Goal: Transaction & Acquisition: Purchase product/service

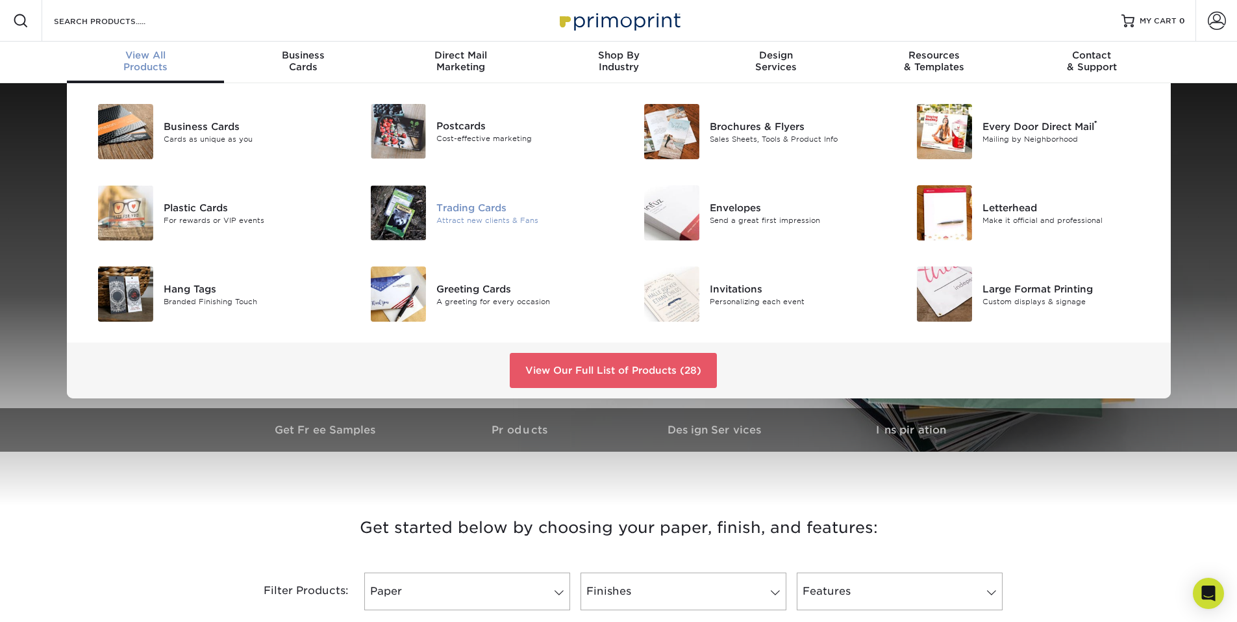
click at [478, 213] on div "Trading Cards" at bounding box center [523, 207] width 172 height 14
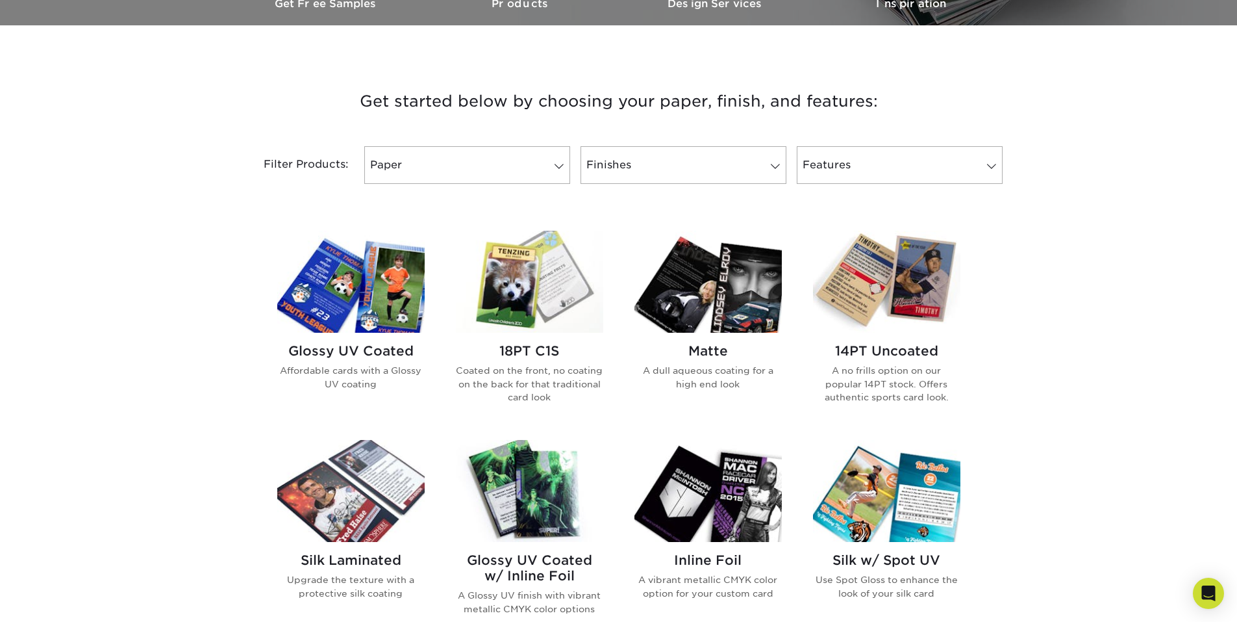
scroll to position [455, 0]
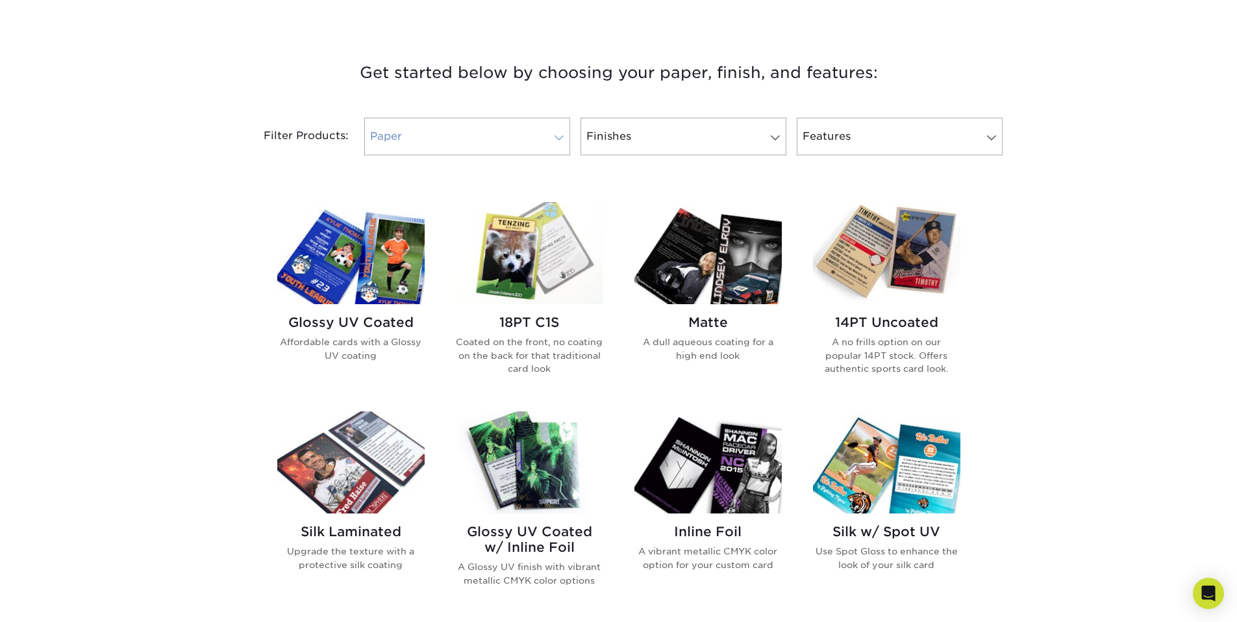
click at [553, 135] on span at bounding box center [559, 138] width 18 height 10
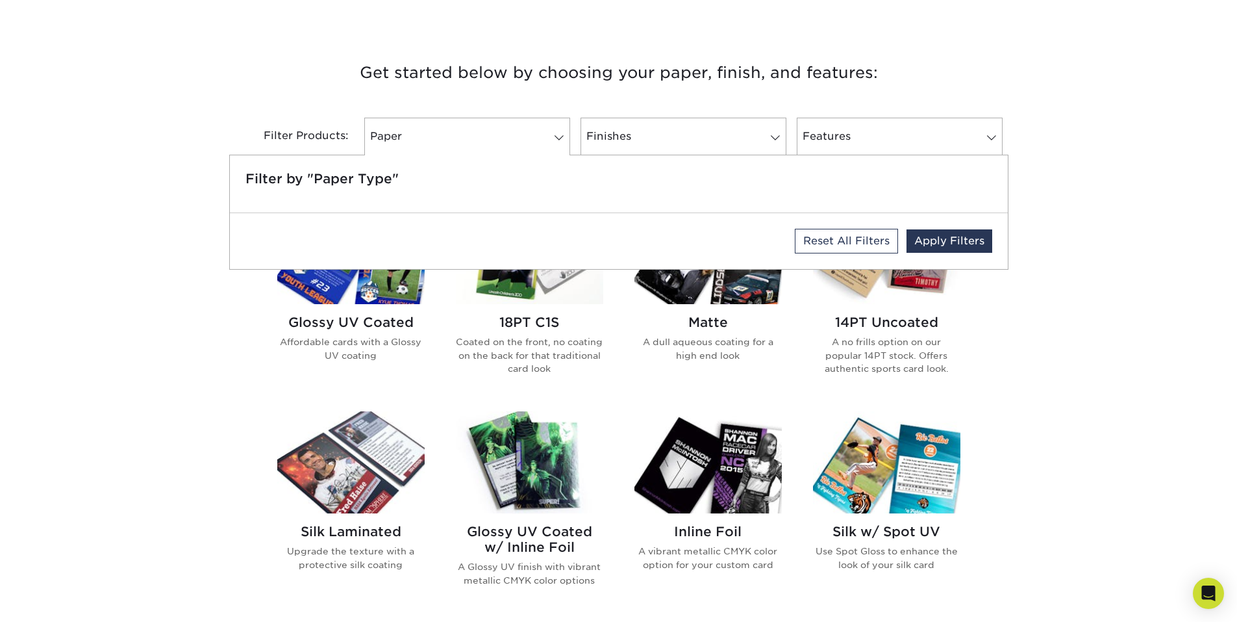
click at [1117, 166] on div "Get started below by choosing your paper, finish, and features: Filtered Matche…" at bounding box center [618, 512] width 1237 height 969
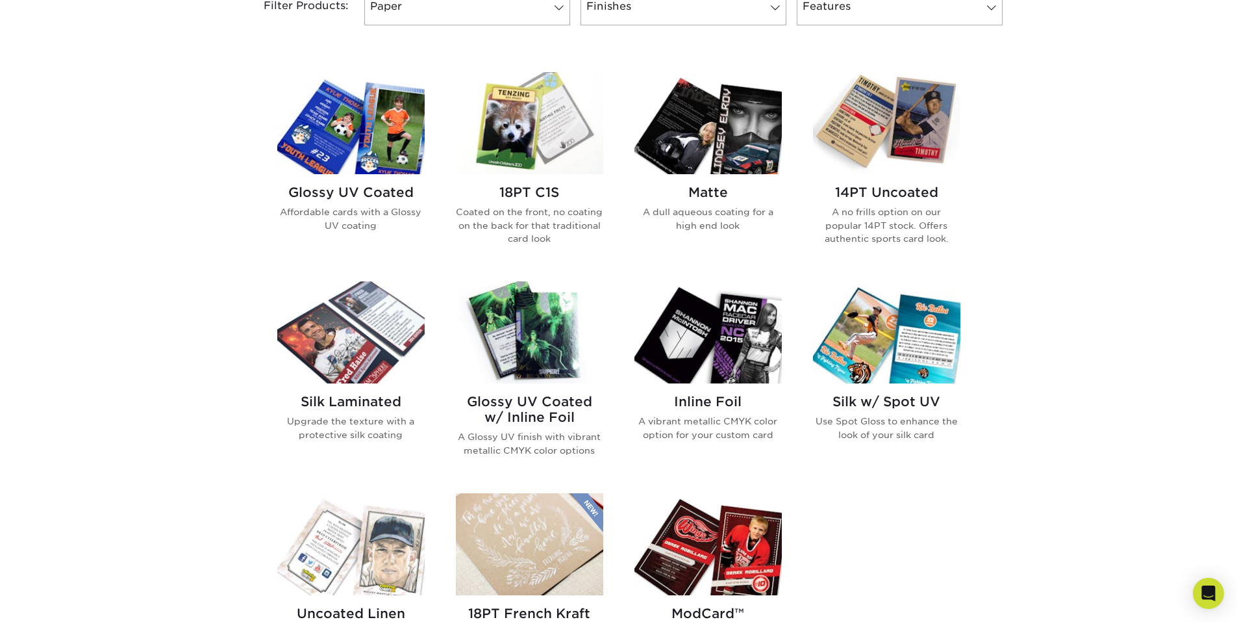
scroll to position [520, 0]
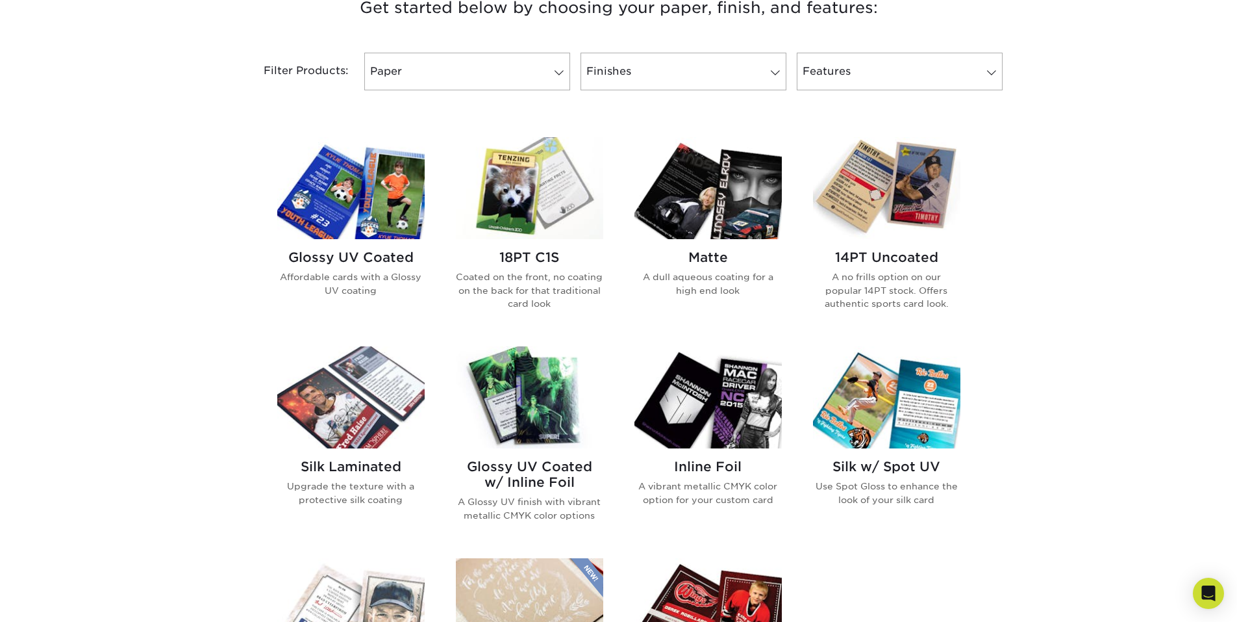
click at [535, 197] on img at bounding box center [529, 188] width 147 height 102
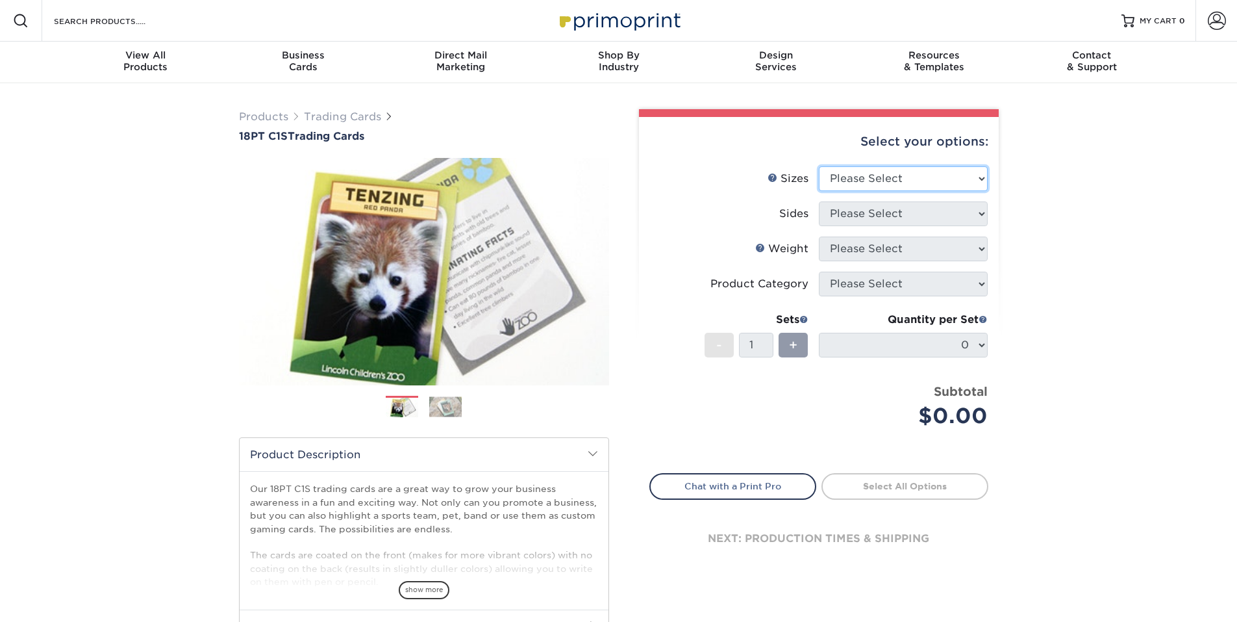
click at [978, 175] on select "Please Select 2.5" x 3.5"" at bounding box center [903, 178] width 169 height 25
select select "2.50x3.50"
click at [819, 166] on select "Please Select 2.5" x 3.5"" at bounding box center [903, 178] width 169 height 25
click at [981, 213] on select "Please Select Print Both Sides Print Front Only" at bounding box center [903, 213] width 169 height 25
select select "32d3c223-f82c-492b-b915-ba065a00862f"
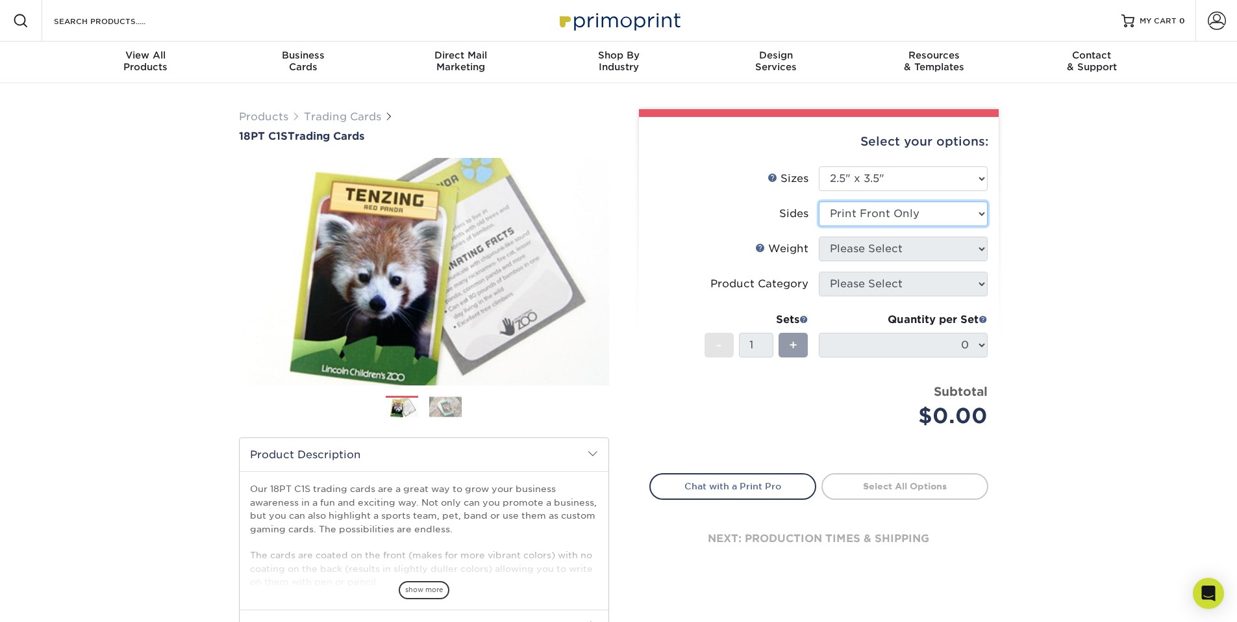
click at [819, 201] on select "Please Select Print Both Sides Print Front Only" at bounding box center [903, 213] width 169 height 25
click at [982, 246] on select "Please Select 18PT C1S" at bounding box center [903, 248] width 169 height 25
select select "18PTC1S"
click at [819, 236] on select "Please Select 18PT C1S" at bounding box center [903, 248] width 169 height 25
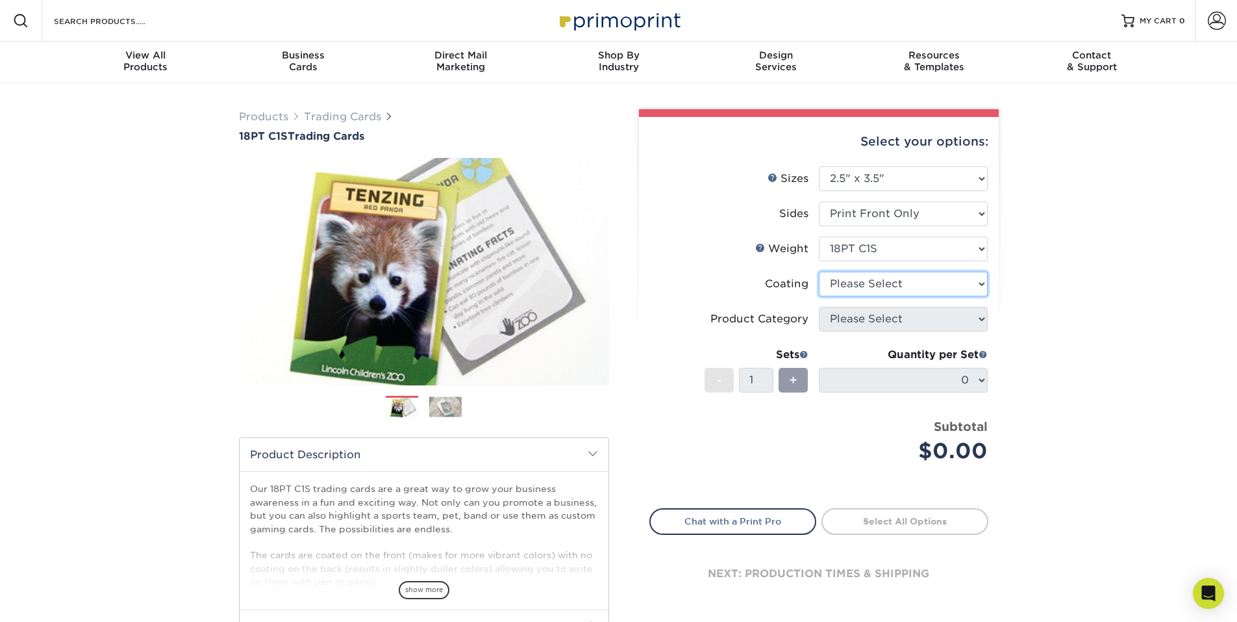
click at [972, 277] on select at bounding box center [903, 284] width 169 height 25
select select "3e7618de-abca-4bda-9f97-8b9129e913d8"
click at [819, 272] on select at bounding box center [903, 284] width 169 height 25
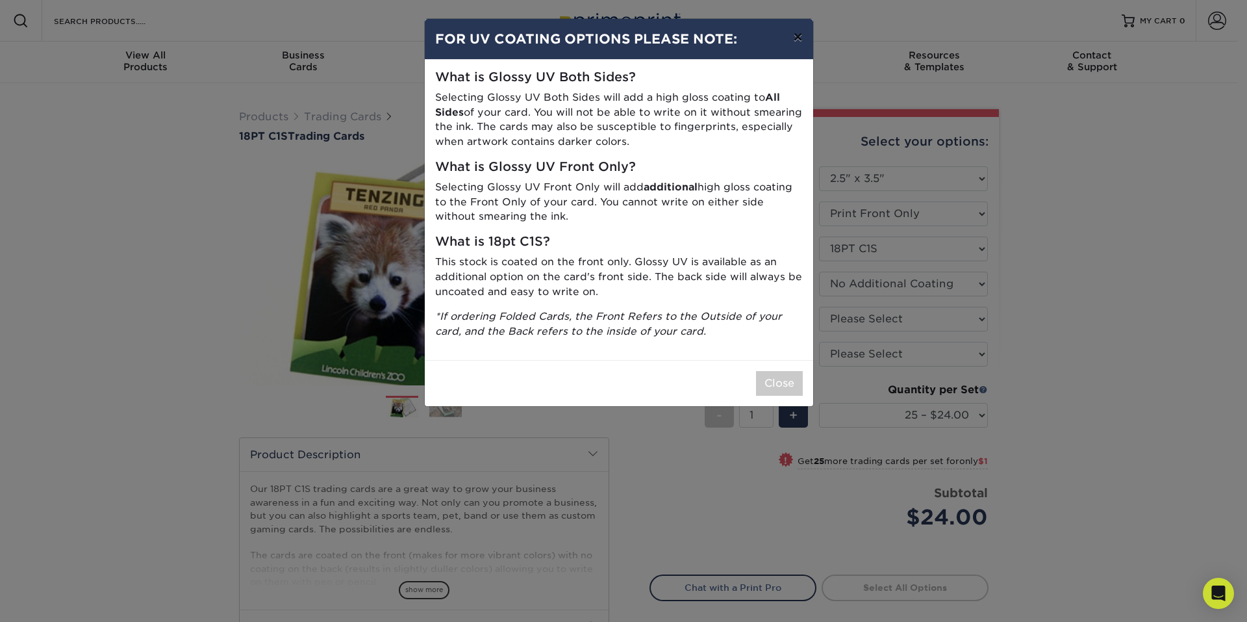
click at [804, 40] on button "×" at bounding box center [798, 37] width 30 height 36
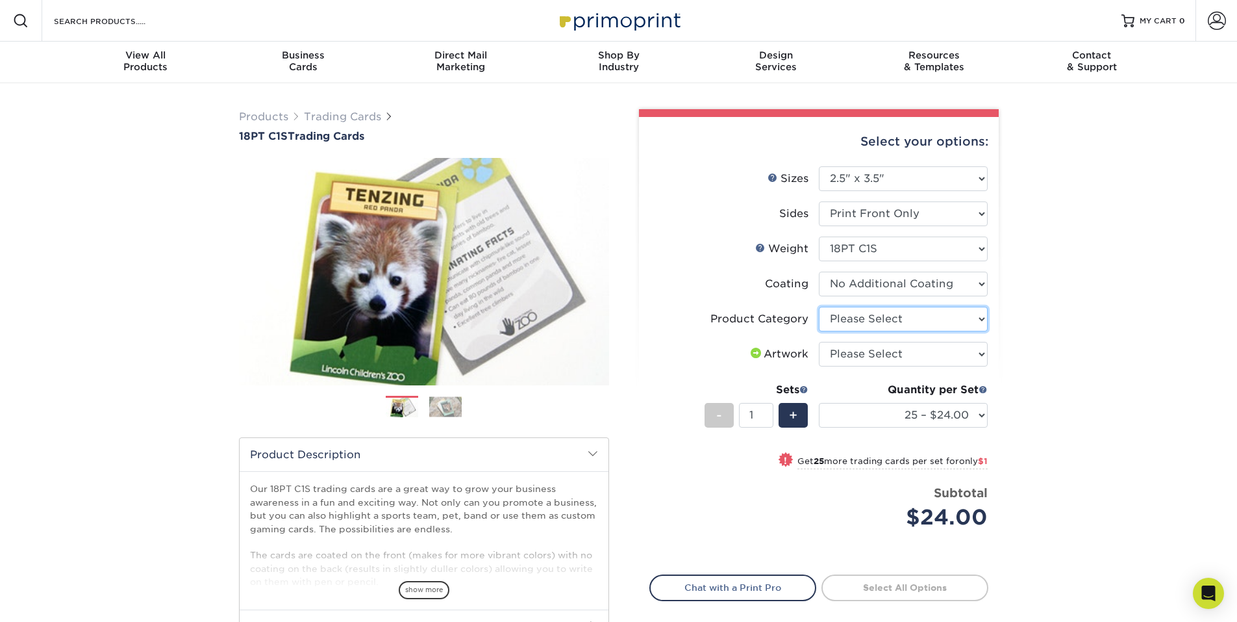
click at [982, 316] on select "Please Select Trading Cards" at bounding box center [903, 319] width 169 height 25
select select "c2f9bce9-36c2-409d-b101-c29d9d031e18"
click at [819, 307] on select "Please Select Trading Cards" at bounding box center [903, 319] width 169 height 25
click at [986, 352] on select "Please Select I will upload files I need a design - $100" at bounding box center [903, 354] width 169 height 25
select select "upload"
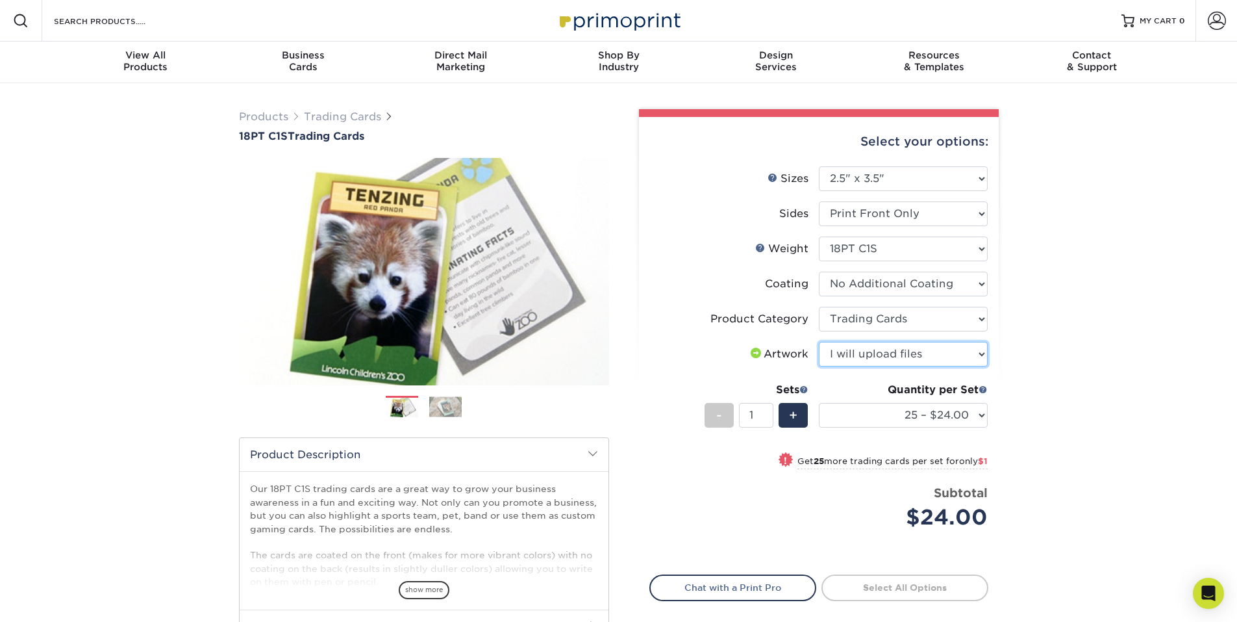
click at [819, 342] on select "Please Select I will upload files I need a design - $100" at bounding box center [903, 354] width 169 height 25
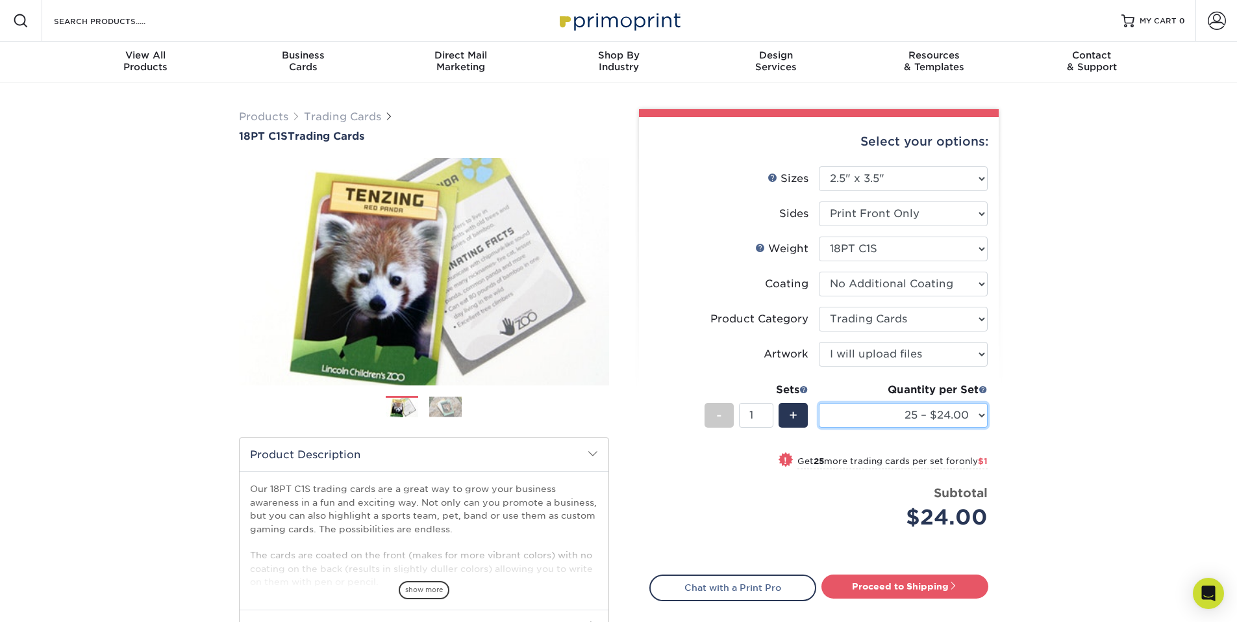
click at [985, 412] on select "25 – $24.00 50 – $25.00 75 – $25.00 100 – $35.00 250 – $45.00 500 – $55.00 1000…" at bounding box center [903, 415] width 169 height 25
click at [1087, 227] on div "Products Trading Cards 18PT C1S Trading Cards Previous Next show more" at bounding box center [618, 423] width 1237 height 680
drag, startPoint x: 1167, startPoint y: 1, endPoint x: 253, endPoint y: 1, distance: 914.0
click at [253, 1] on div "Resources Menu Search Products Account SIGN IN CREATE AN ACCOUNT forgot passwor…" at bounding box center [618, 21] width 1237 height 42
